Goal: Obtain resource: Download file/media

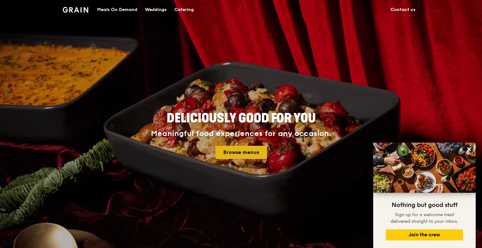
click at [241, 152] on link "Browse menus" at bounding box center [241, 152] width 52 height 13
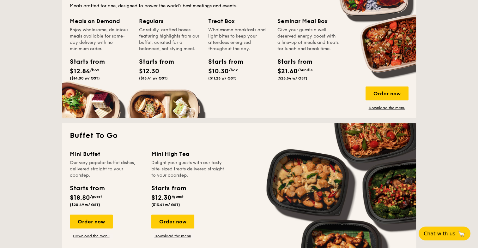
scroll to position [443, 0]
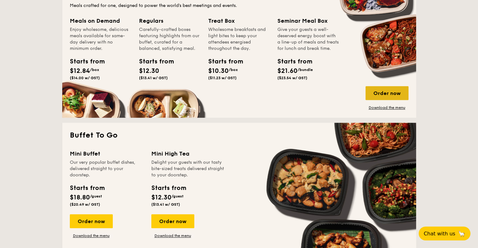
click at [395, 90] on div "Order now" at bounding box center [387, 93] width 43 height 14
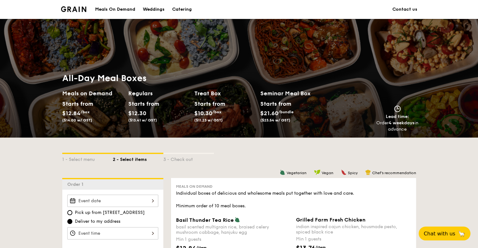
click at [124, 11] on div "Meals On Demand" at bounding box center [115, 9] width 40 height 19
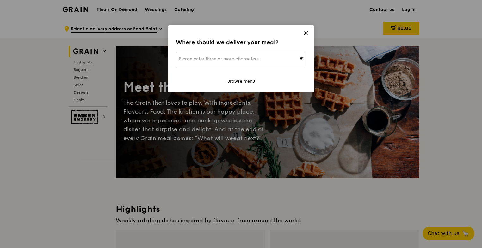
click at [307, 32] on icon at bounding box center [306, 33] width 4 height 4
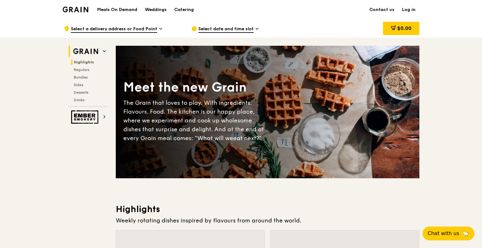
click at [90, 61] on span "Highlights" at bounding box center [84, 62] width 20 height 4
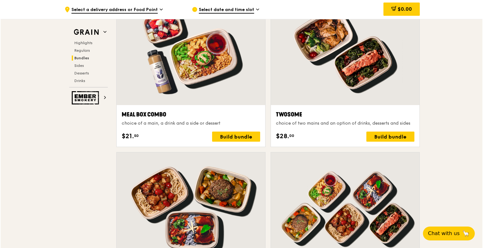
scroll to position [962, 0]
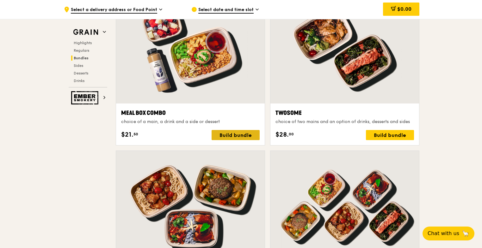
click at [234, 135] on div "Build bundle" at bounding box center [235, 135] width 48 height 10
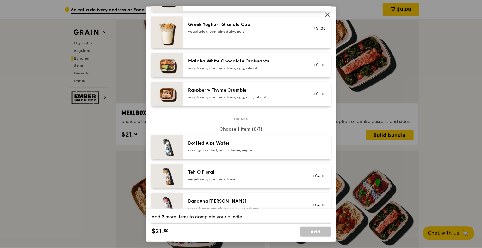
scroll to position [569, 0]
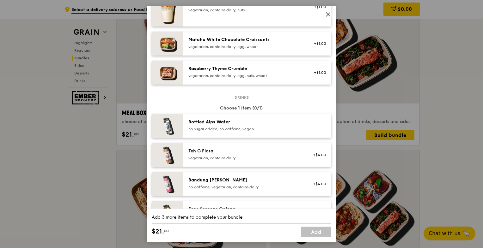
click at [330, 14] on icon at bounding box center [328, 15] width 6 height 6
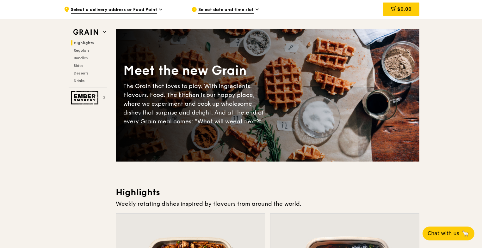
scroll to position [0, 0]
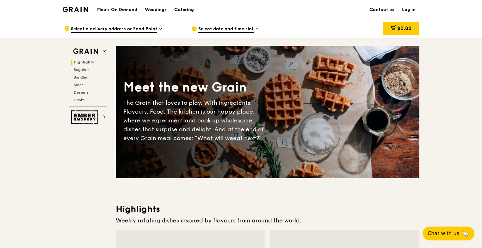
click at [80, 8] on img at bounding box center [76, 10] width 26 height 6
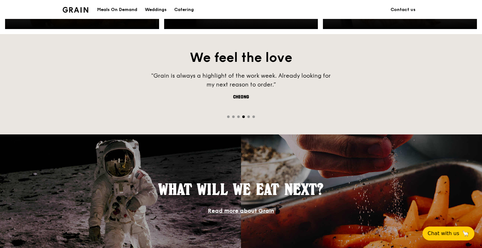
scroll to position [348, 0]
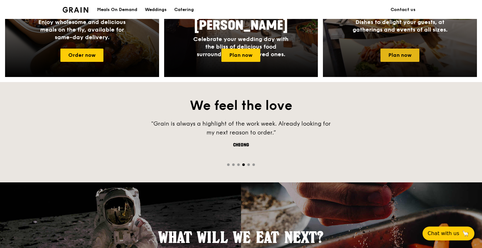
click at [397, 52] on link "Plan now" at bounding box center [399, 55] width 39 height 13
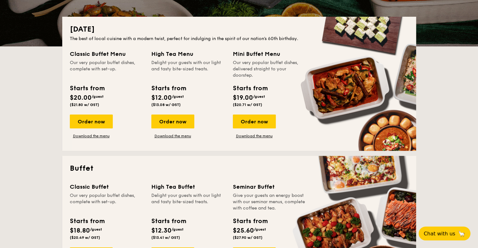
scroll to position [158, 0]
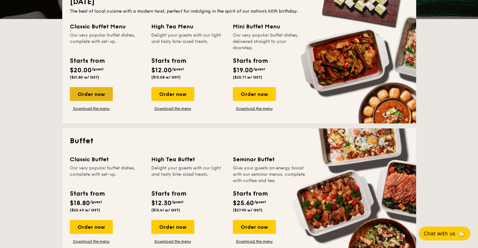
click at [85, 89] on div "Order now" at bounding box center [91, 94] width 43 height 14
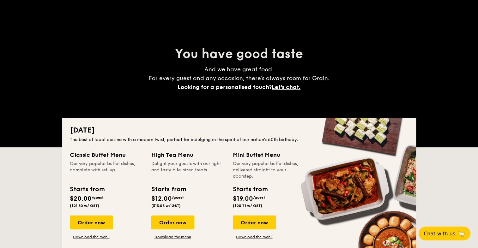
scroll to position [63, 0]
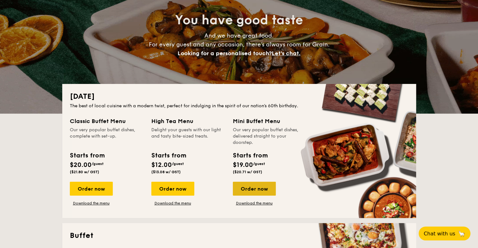
click at [253, 187] on div "Order now" at bounding box center [254, 189] width 43 height 14
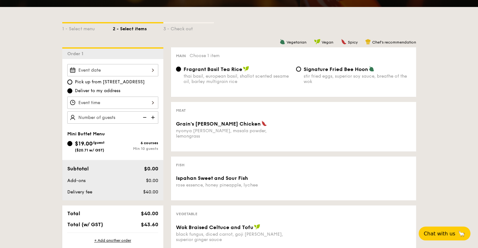
scroll to position [126, 0]
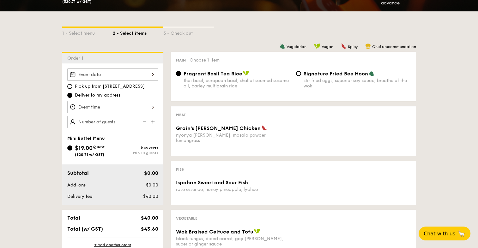
scroll to position [63, 0]
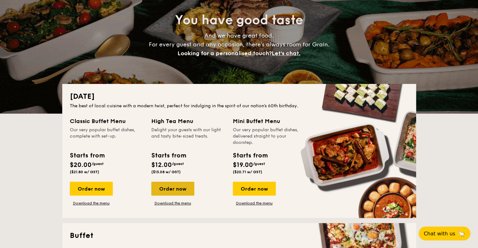
click at [186, 184] on div "Order now" at bounding box center [172, 189] width 43 height 14
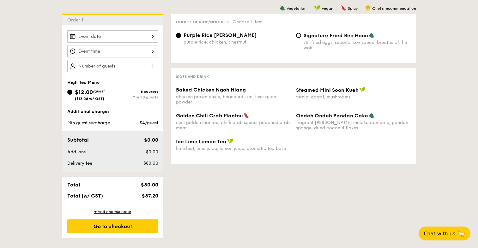
scroll to position [126, 0]
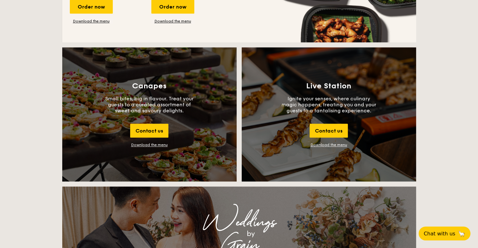
scroll to position [664, 0]
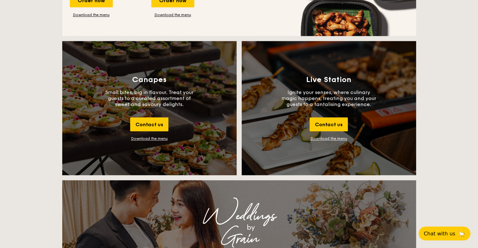
click at [148, 143] on div "Canapes Small bites, big in flavour. Treat your guests to a curated assortment …" at bounding box center [149, 108] width 174 height 134
click at [148, 138] on div "Download the menu" at bounding box center [149, 139] width 37 height 4
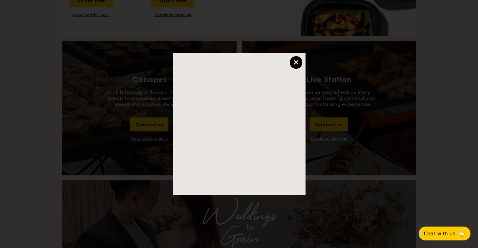
click at [301, 62] on div "×" at bounding box center [296, 62] width 13 height 13
